Goal: Task Accomplishment & Management: Complete application form

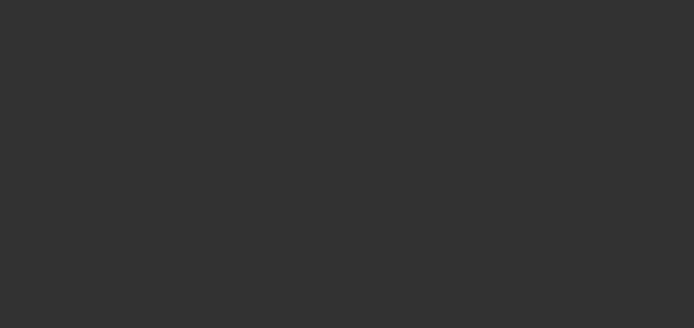
select select "0"
select select "6"
select select "0"
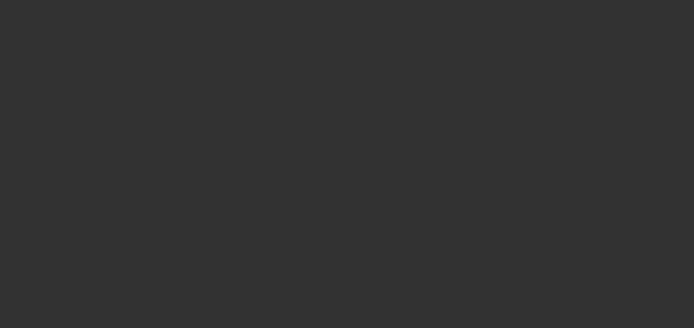
select select "0"
select select "2"
select select "0"
select select "6"
select select "0"
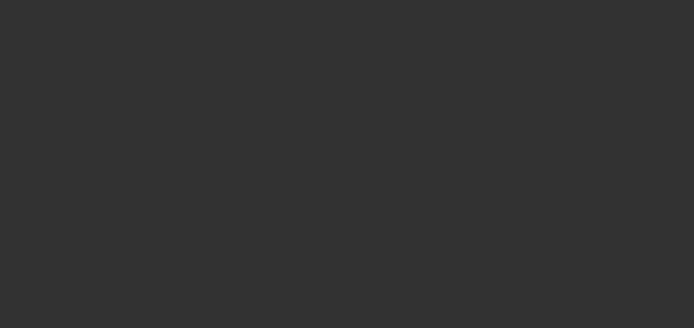
select select "0"
select select "6"
